Goal: Transaction & Acquisition: Book appointment/travel/reservation

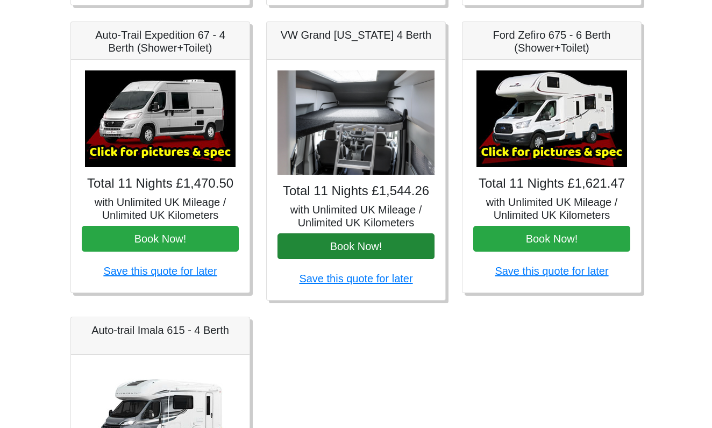
scroll to position [443, 0]
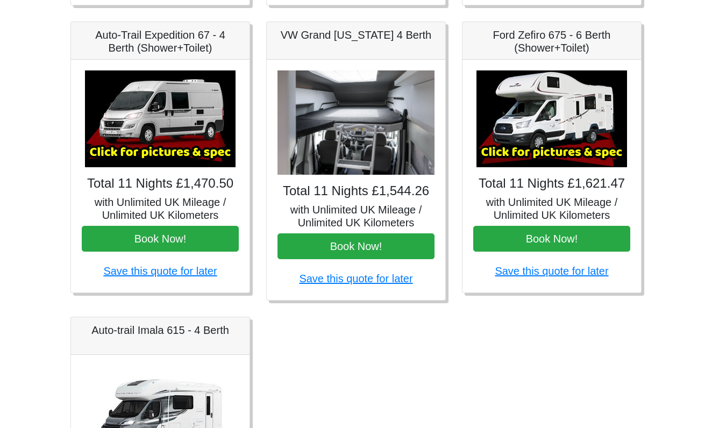
click at [365, 149] on img at bounding box center [356, 122] width 157 height 105
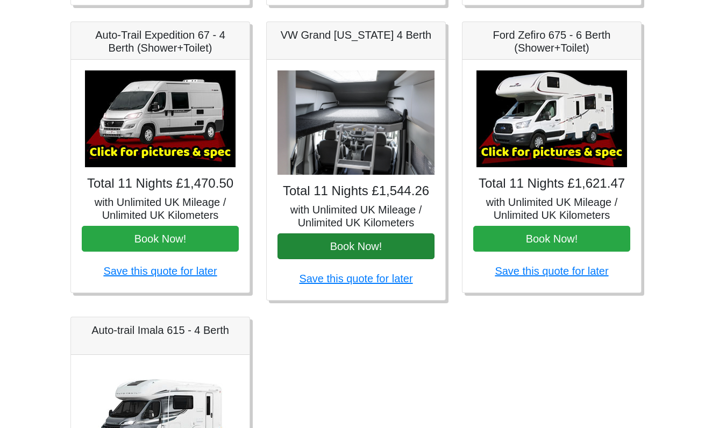
click at [361, 246] on button "Book Now!" at bounding box center [356, 246] width 157 height 26
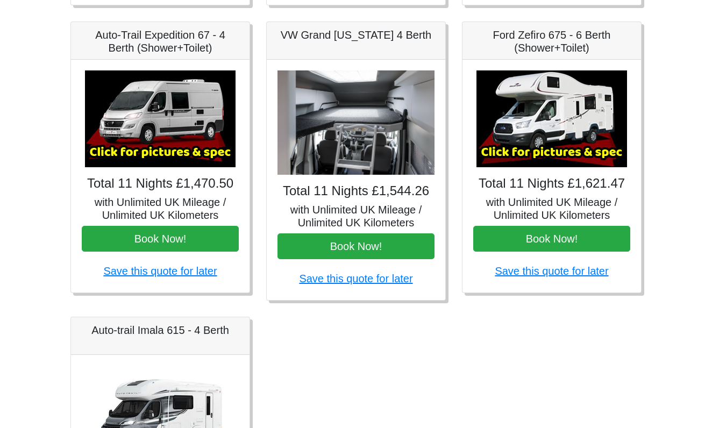
click at [388, 121] on img at bounding box center [356, 122] width 157 height 105
click at [560, 128] on img at bounding box center [552, 118] width 151 height 97
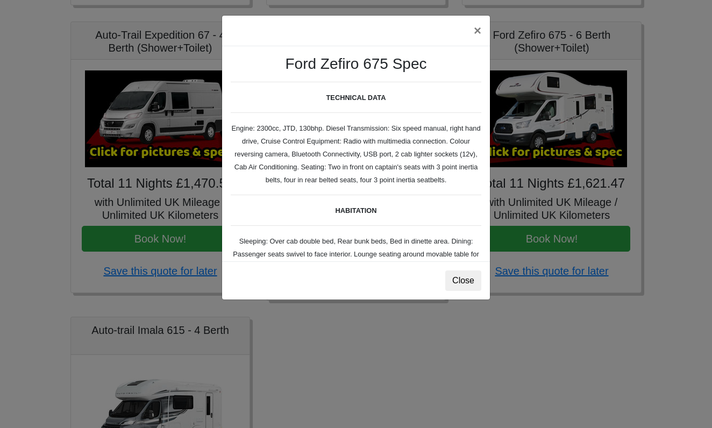
click at [464, 284] on button "Close" at bounding box center [463, 281] width 36 height 20
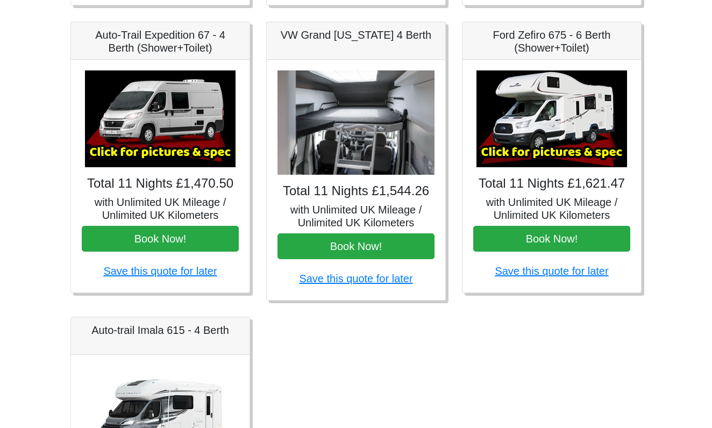
click at [536, 150] on img at bounding box center [552, 118] width 151 height 97
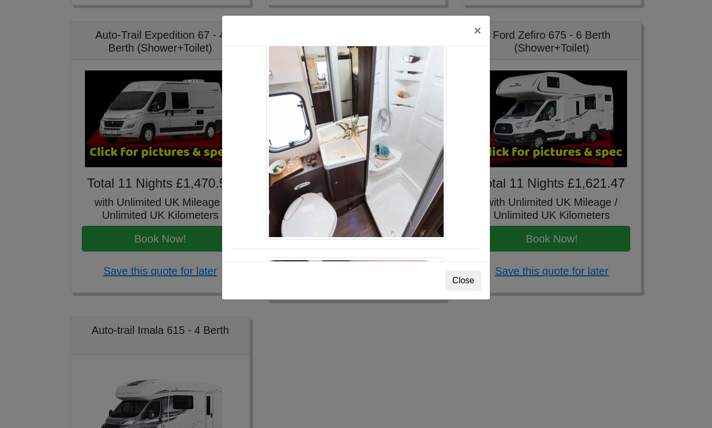
scroll to position [767, 0]
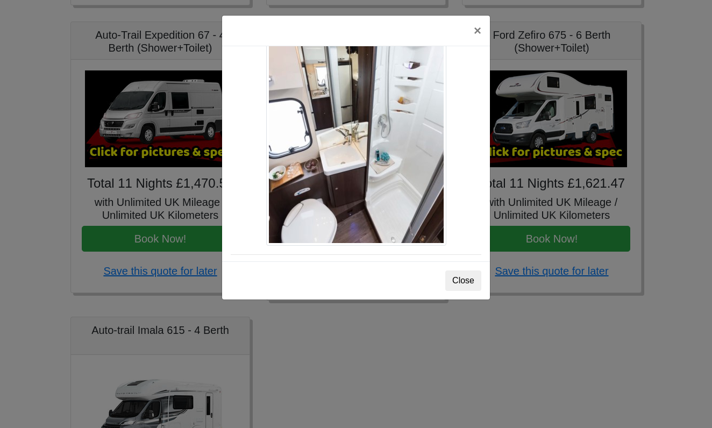
click at [457, 282] on button "Close" at bounding box center [463, 281] width 36 height 20
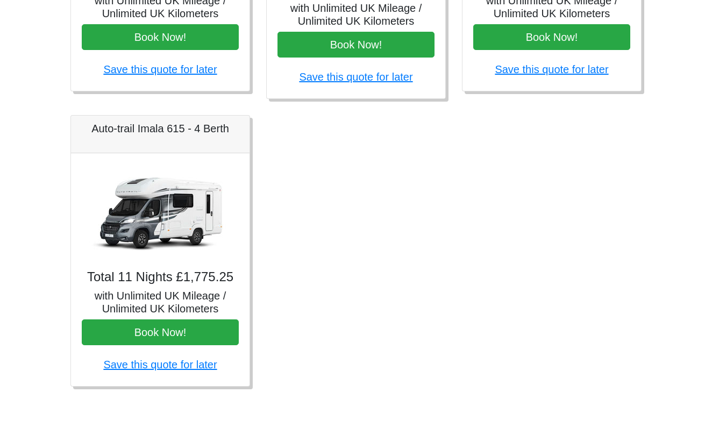
scroll to position [645, 0]
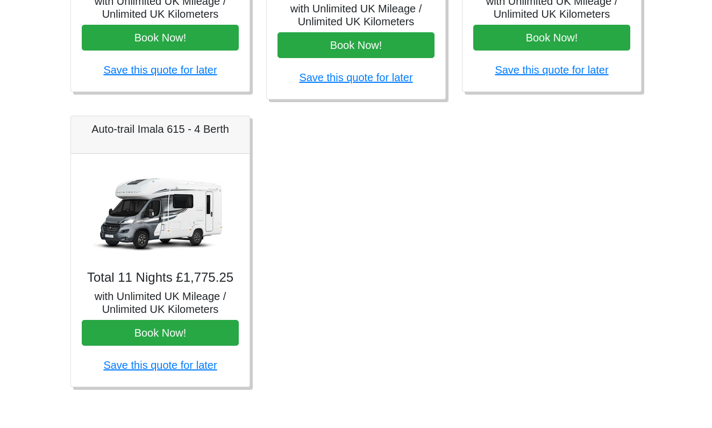
click at [182, 228] on img at bounding box center [160, 213] width 151 height 97
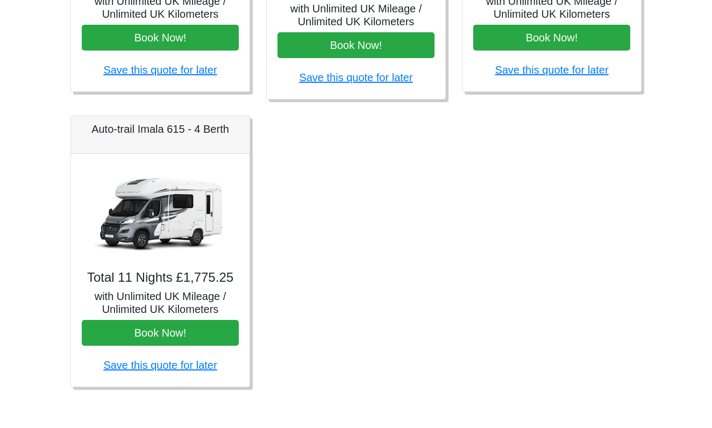
click at [162, 228] on img at bounding box center [160, 213] width 151 height 97
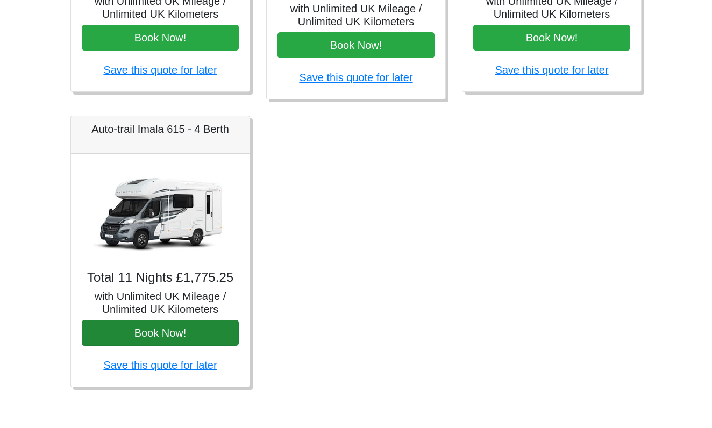
click at [161, 333] on button "Book Now!" at bounding box center [160, 333] width 157 height 26
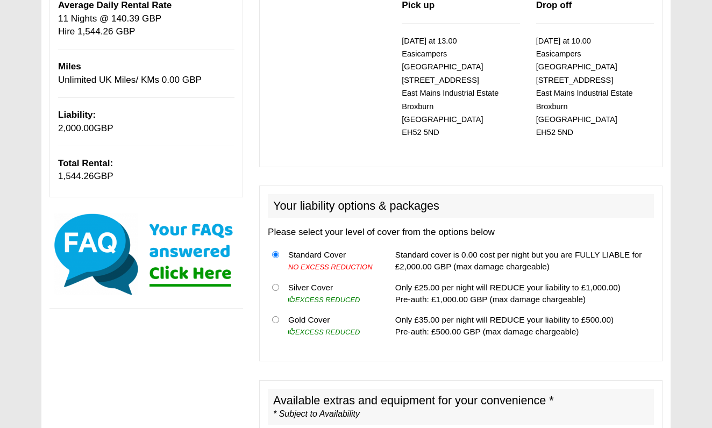
scroll to position [175, 0]
click at [275, 316] on input "radio" at bounding box center [275, 319] width 7 height 7
radio input "true"
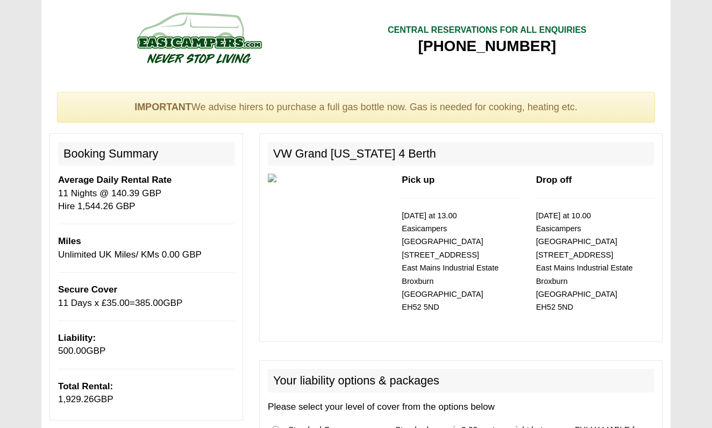
scroll to position [0, 0]
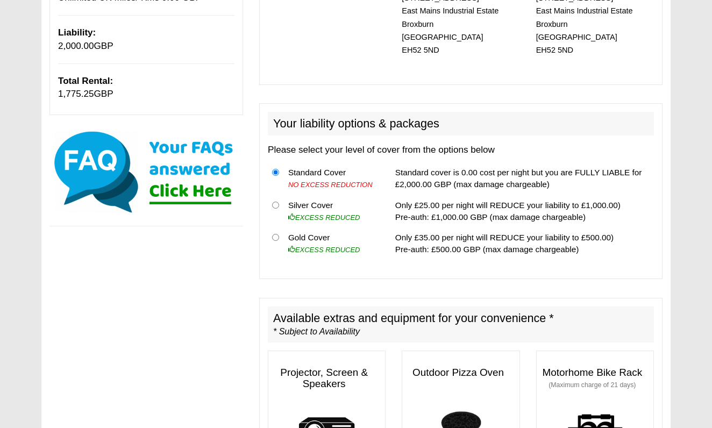
scroll to position [258, 0]
click at [275, 233] on input "radio" at bounding box center [275, 236] width 7 height 7
radio input "true"
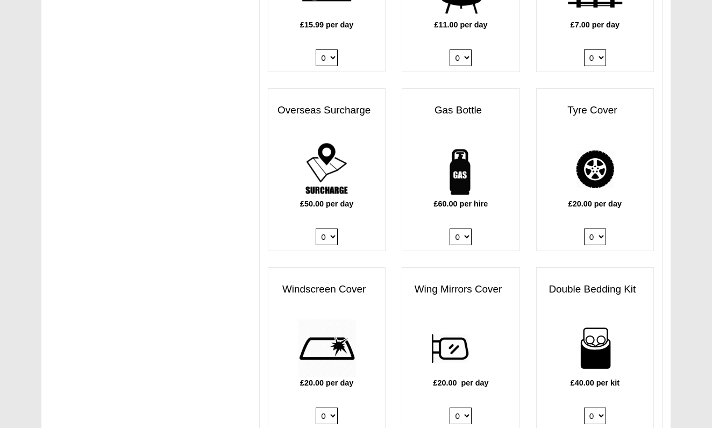
scroll to position [703, 0]
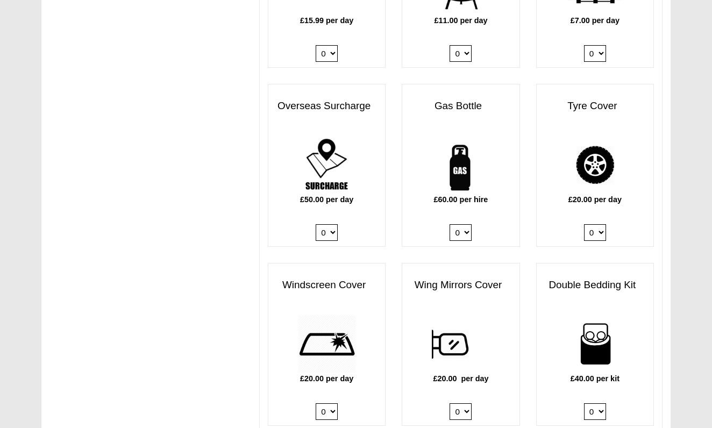
select select "Gas Bottle x QTY 1 @ 60.00 GBP per hire."
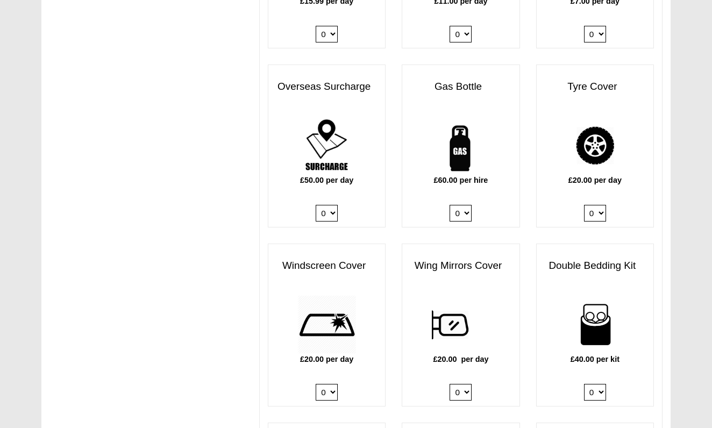
scroll to position [723, 0]
select select "Tyre Cover @ 20.00 GBP per day."
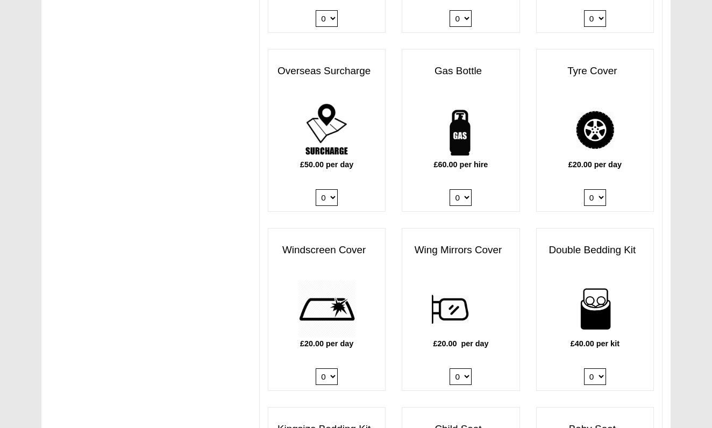
scroll to position [739, 0]
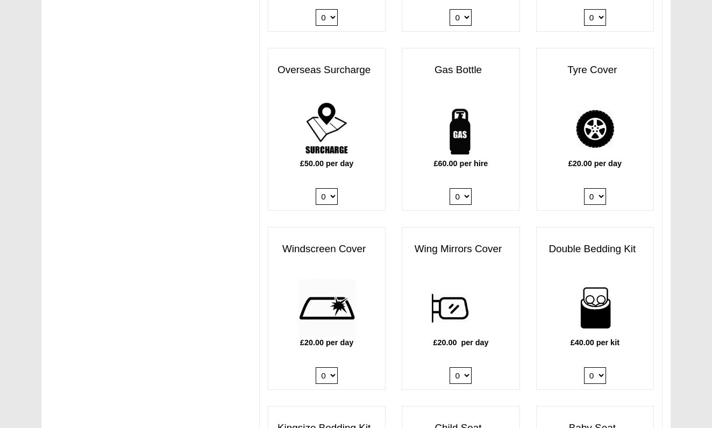
select select
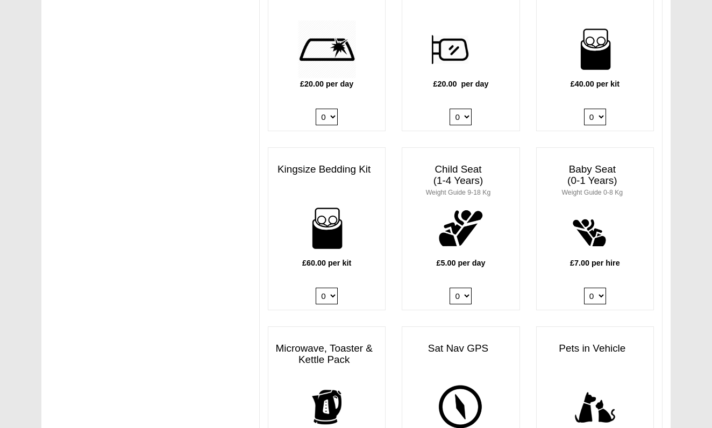
scroll to position [999, 0]
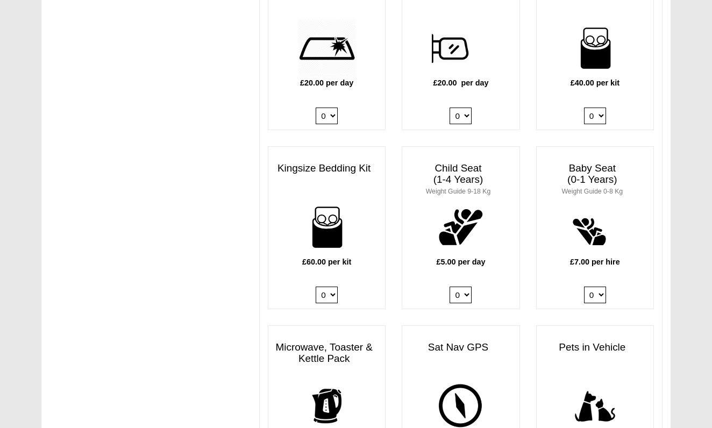
select select "Baby Seat (0-1 Years) x QTY 1 @ 7.00 GBP each."
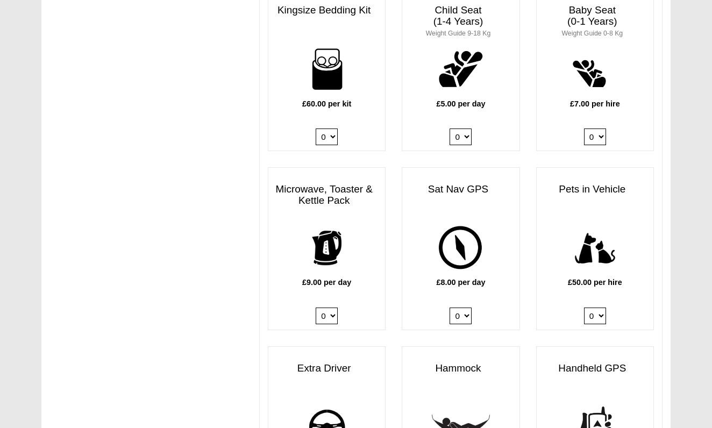
scroll to position [1157, 0]
select select "Kitchen Pack x QTY 1 @ 9.00 GBP per day."
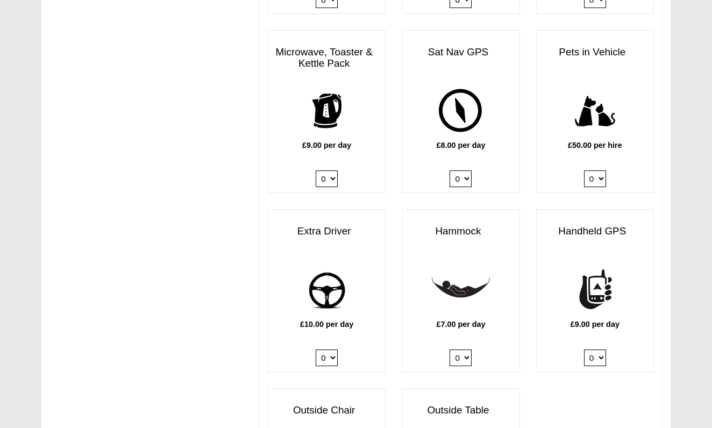
scroll to position [1295, 0]
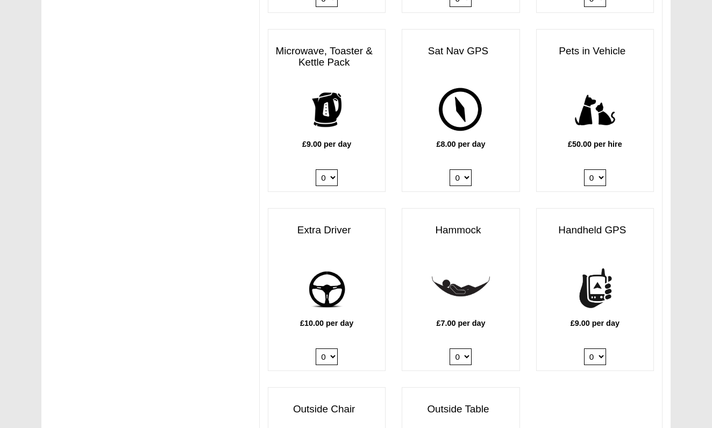
select select
select select "Extra Driver x QTY 1 @ 10.00 GBP per day."
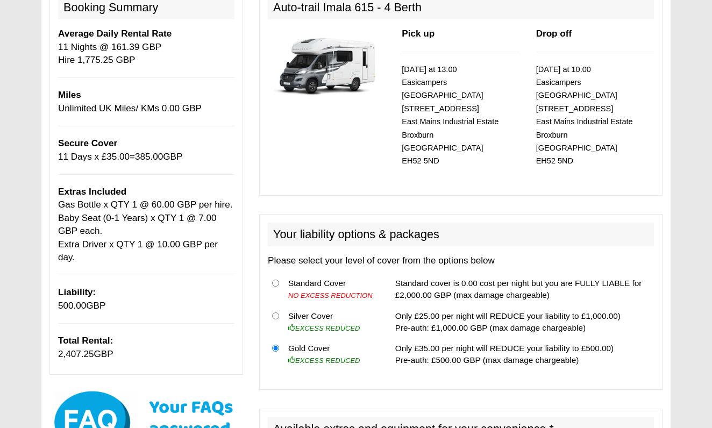
scroll to position [147, 0]
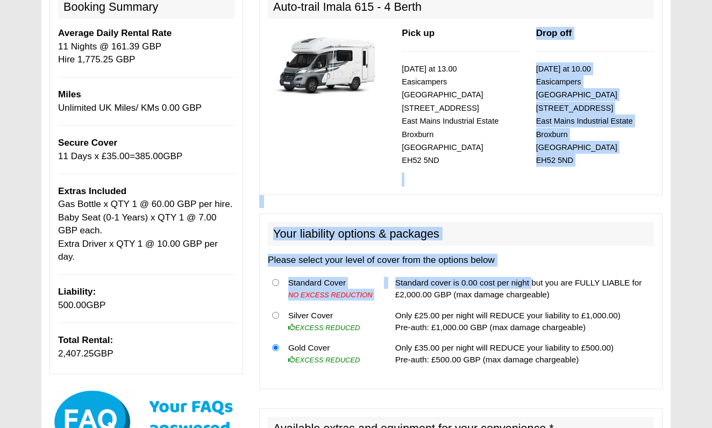
drag, startPoint x: 527, startPoint y: 263, endPoint x: 527, endPoint y: 141, distance: 121.6
